Goal: Transaction & Acquisition: Obtain resource

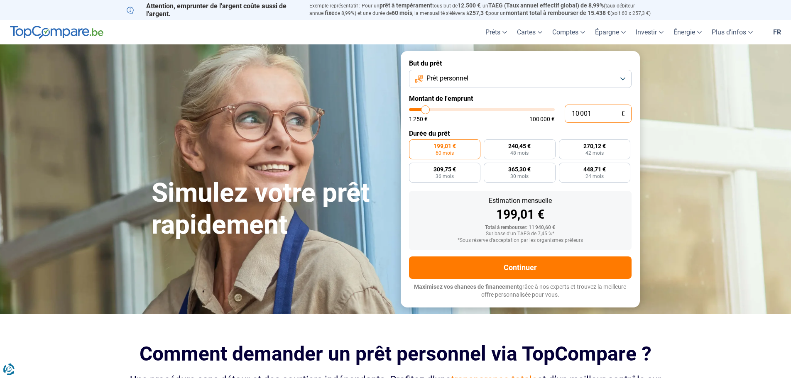
click at [596, 111] on input "10 001" at bounding box center [597, 114] width 67 height 18
type input "6"
type input "1250"
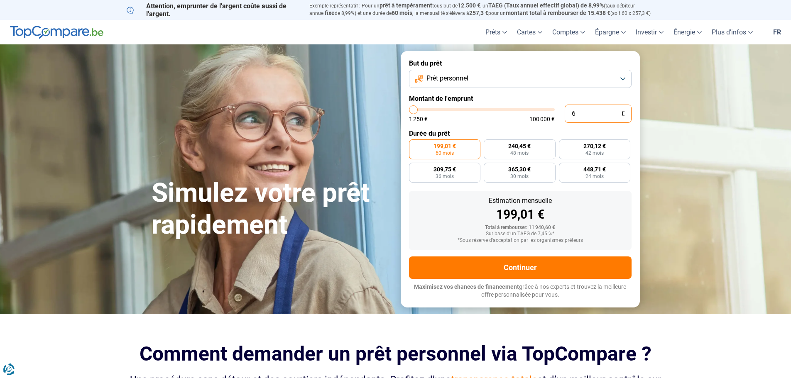
type input "60"
type input "1250"
type input "600"
type input "1250"
type input "6 000"
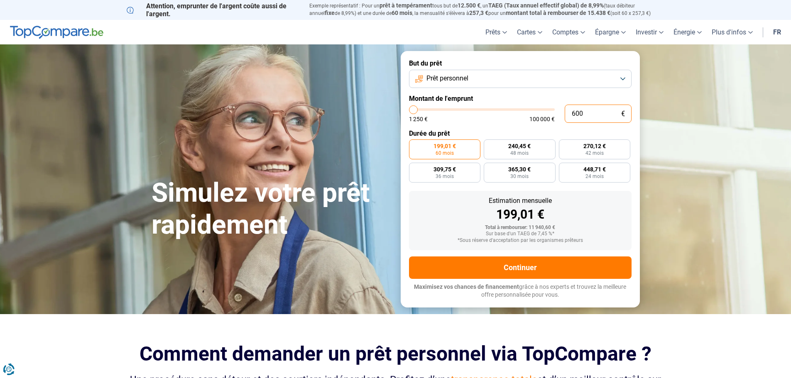
type input "6000"
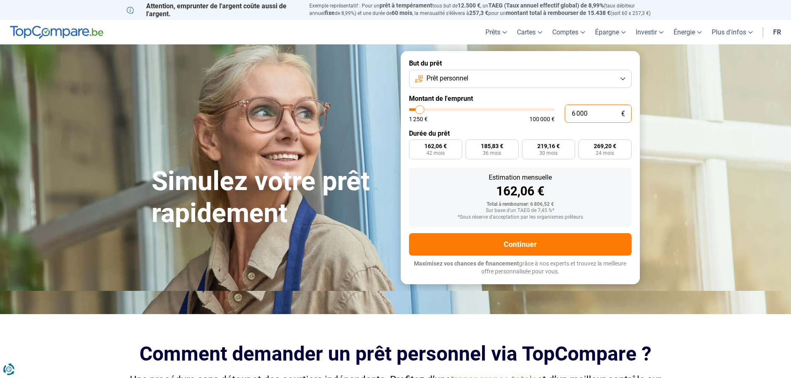
radio input "true"
type input "6 000"
click at [606, 188] on div "162,06 €" at bounding box center [519, 191] width 209 height 12
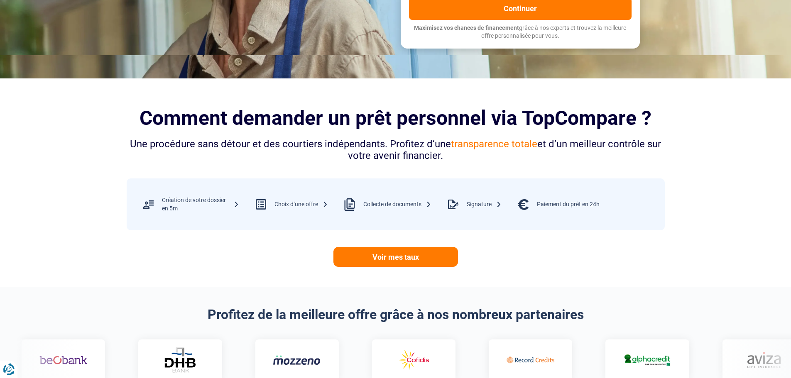
scroll to position [4, 0]
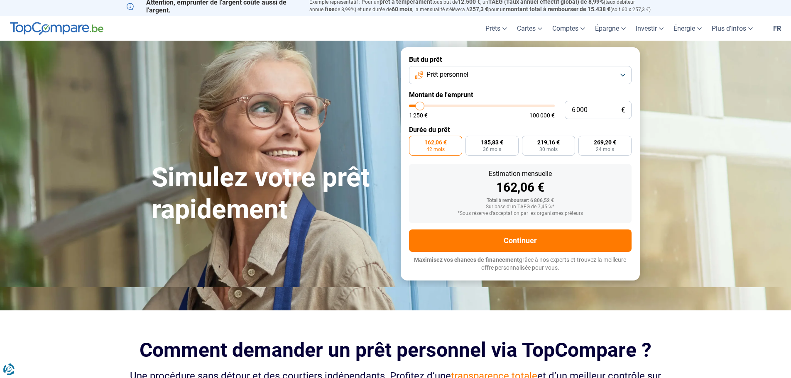
click at [618, 73] on button "Prêt personnel" at bounding box center [520, 75] width 222 height 18
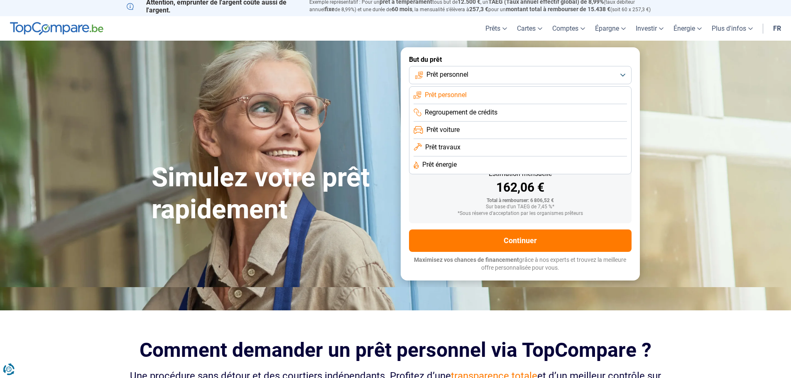
click at [618, 73] on button "Prêt personnel" at bounding box center [520, 75] width 222 height 18
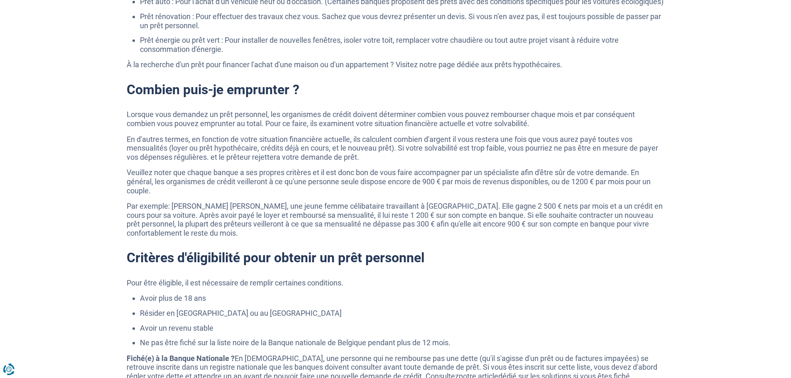
scroll to position [1828, 0]
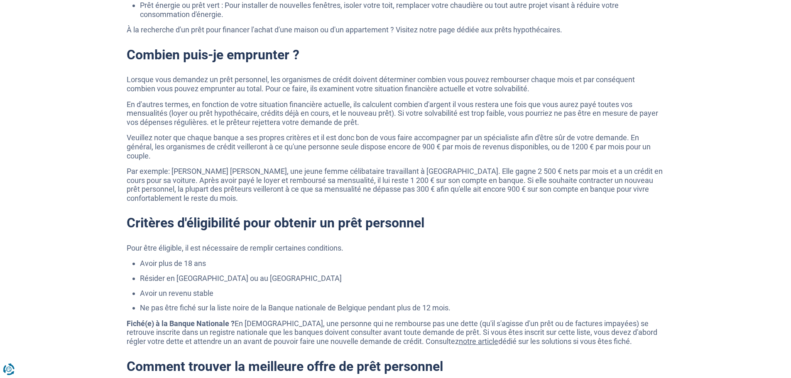
click at [358, 88] on p "Lorsque vous demandez un prêt personnel, les organismes de crédit doivent déter…" at bounding box center [396, 84] width 538 height 18
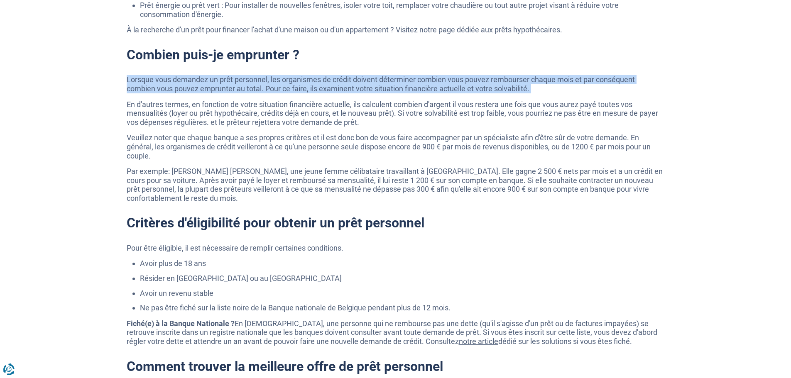
click at [358, 88] on p "Lorsque vous demandez un prêt personnel, les organismes de crédit doivent déter…" at bounding box center [396, 84] width 538 height 18
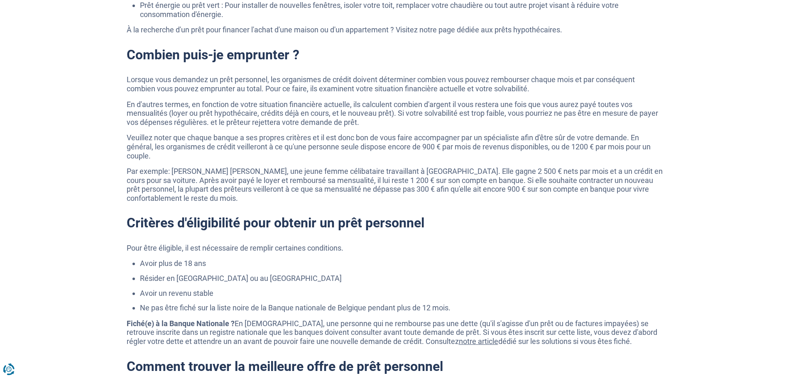
click at [336, 108] on p "En d'autres termes, en fonction de votre situation financière actuelle, ils cal…" at bounding box center [396, 113] width 538 height 27
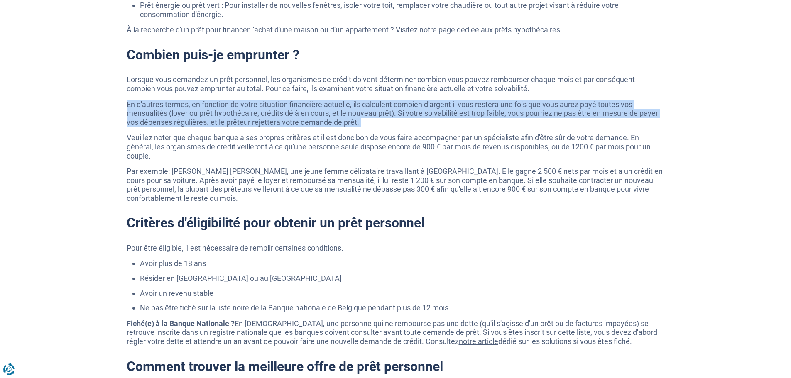
click at [336, 108] on p "En d'autres termes, en fonction de votre situation financière actuelle, ils cal…" at bounding box center [396, 113] width 538 height 27
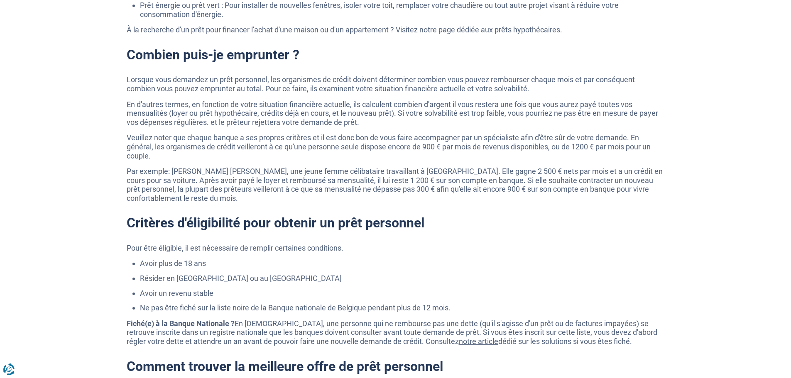
click at [335, 149] on p "Veuillez noter que chaque banque a ses propres critères et il est donc bon de v…" at bounding box center [396, 146] width 538 height 27
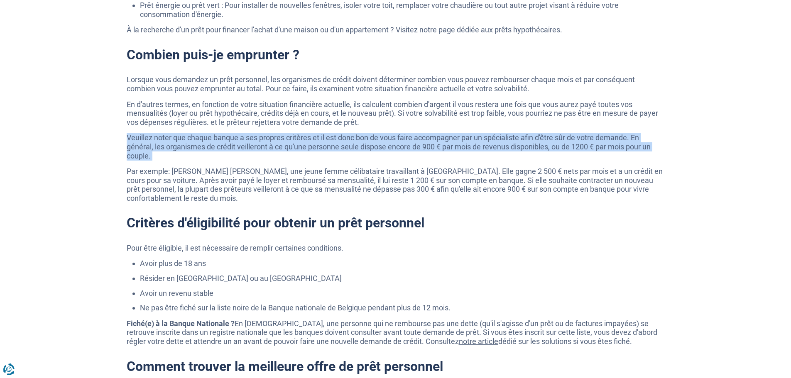
click at [335, 149] on p "Veuillez noter que chaque banque a ses propres critères et il est donc bon de v…" at bounding box center [396, 146] width 538 height 27
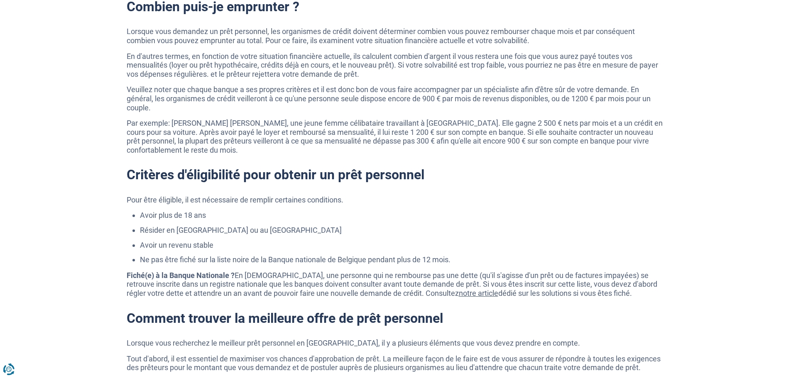
scroll to position [1877, 0]
click at [244, 234] on li "Résider en [GEOGRAPHIC_DATA] ou au [GEOGRAPHIC_DATA]" at bounding box center [402, 229] width 525 height 9
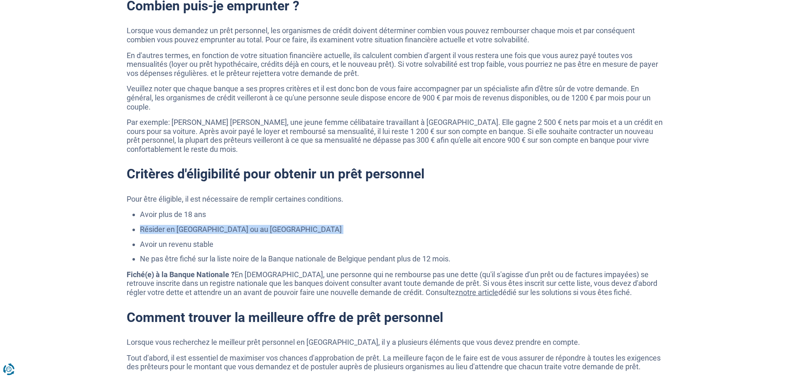
click at [244, 234] on li "Résider en [GEOGRAPHIC_DATA] ou au [GEOGRAPHIC_DATA]" at bounding box center [402, 229] width 525 height 9
click at [207, 249] on li "Avoir un revenu stable" at bounding box center [402, 244] width 525 height 9
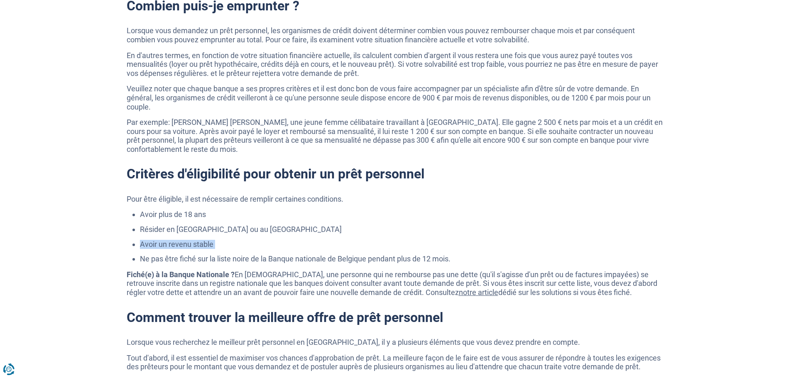
click at [207, 249] on li "Avoir un revenu stable" at bounding box center [402, 244] width 525 height 9
click at [204, 264] on li "Ne pas être fiché sur la liste noire de la Banque nationale de Belgique pendant…" at bounding box center [402, 258] width 525 height 9
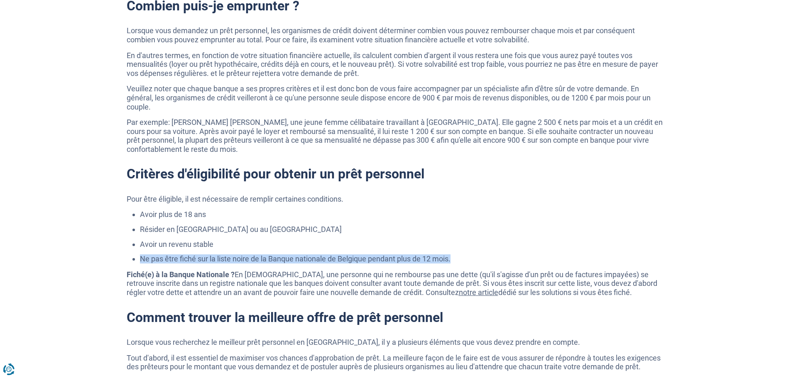
click at [204, 264] on li "Ne pas être fiché sur la liste noire de la Banque nationale de Belgique pendant…" at bounding box center [402, 258] width 525 height 9
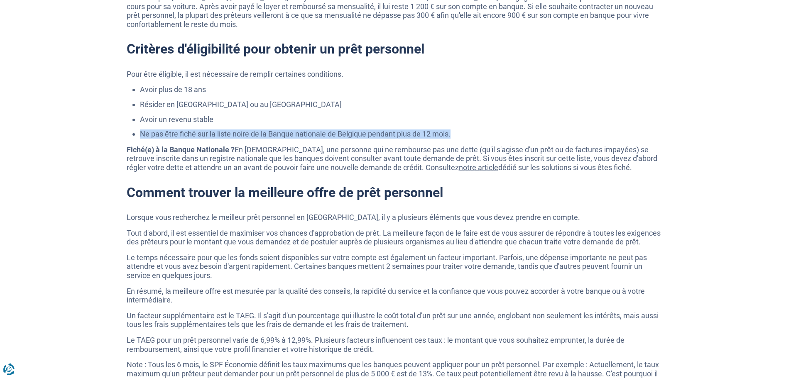
scroll to position [2010, 0]
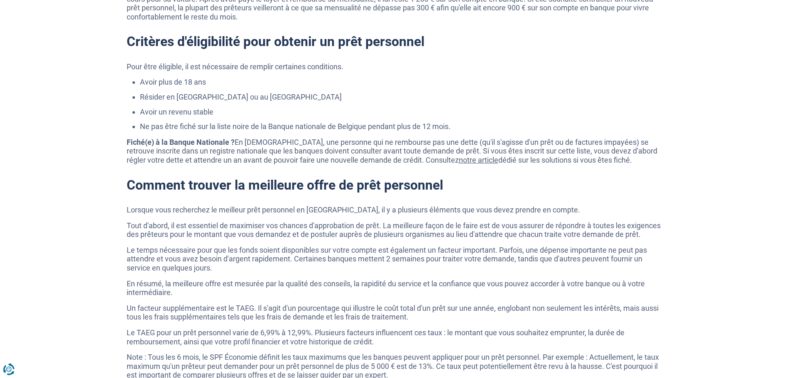
click at [248, 151] on p "Fiché(e) à la Banque Nationale ? En [DEMOGRAPHIC_DATA], une personne qui ne rem…" at bounding box center [396, 151] width 538 height 27
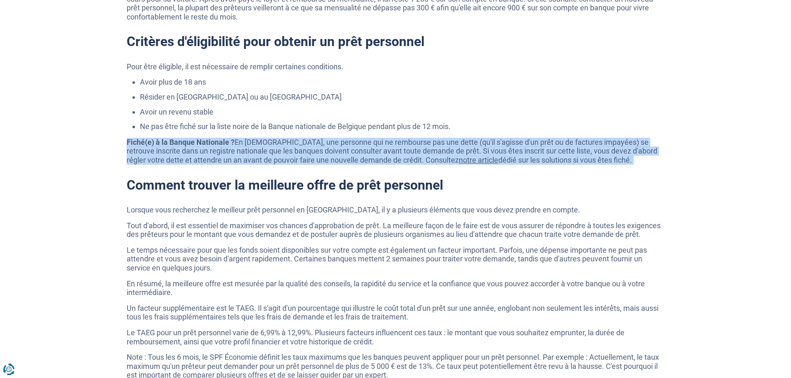
click at [248, 151] on p "Fiché(e) à la Banque Nationale ? En [DEMOGRAPHIC_DATA], une personne qui ne rem…" at bounding box center [396, 151] width 538 height 27
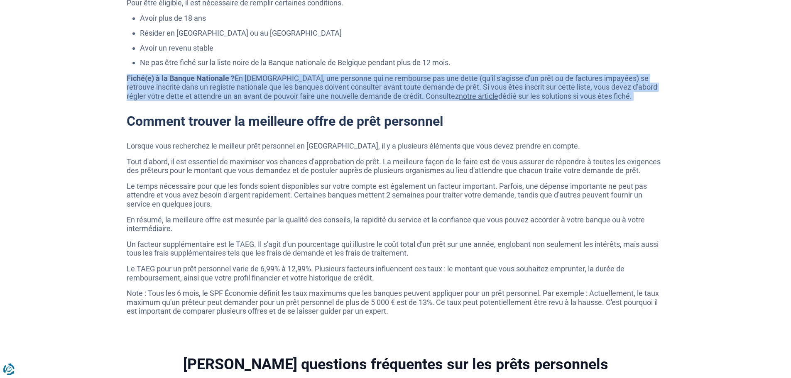
scroll to position [2082, 0]
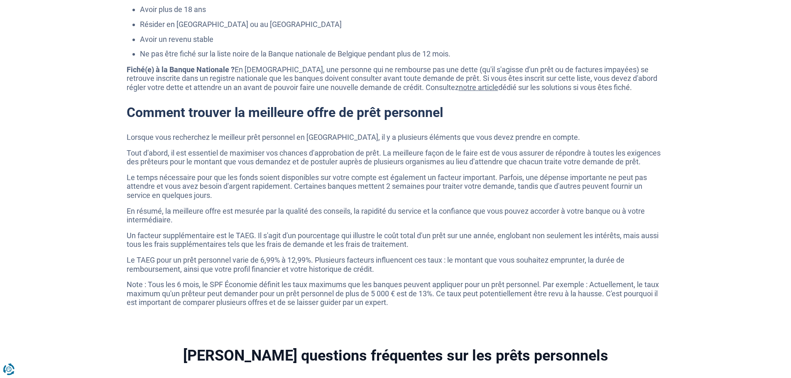
click at [238, 142] on p "Lorsque vous recherchez le meilleur prêt personnel en [GEOGRAPHIC_DATA], il y a…" at bounding box center [396, 137] width 538 height 9
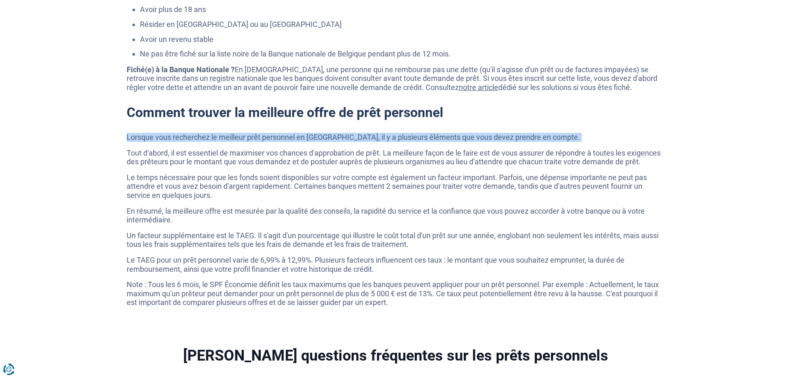
click at [238, 142] on p "Lorsque vous recherchez le meilleur prêt personnel en [GEOGRAPHIC_DATA], il y a…" at bounding box center [396, 137] width 538 height 9
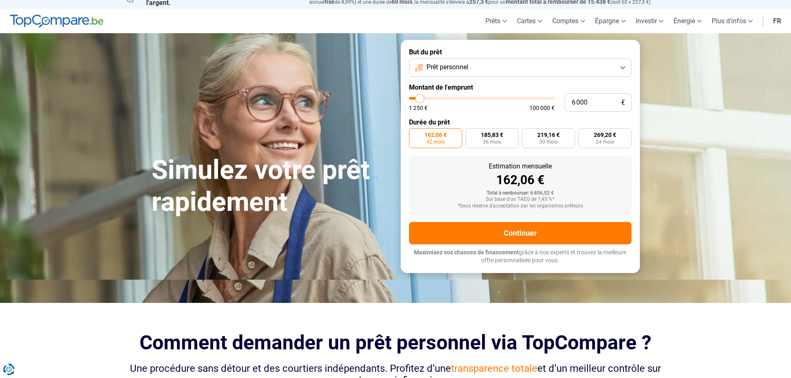
scroll to position [0, 0]
